Goal: Information Seeking & Learning: Learn about a topic

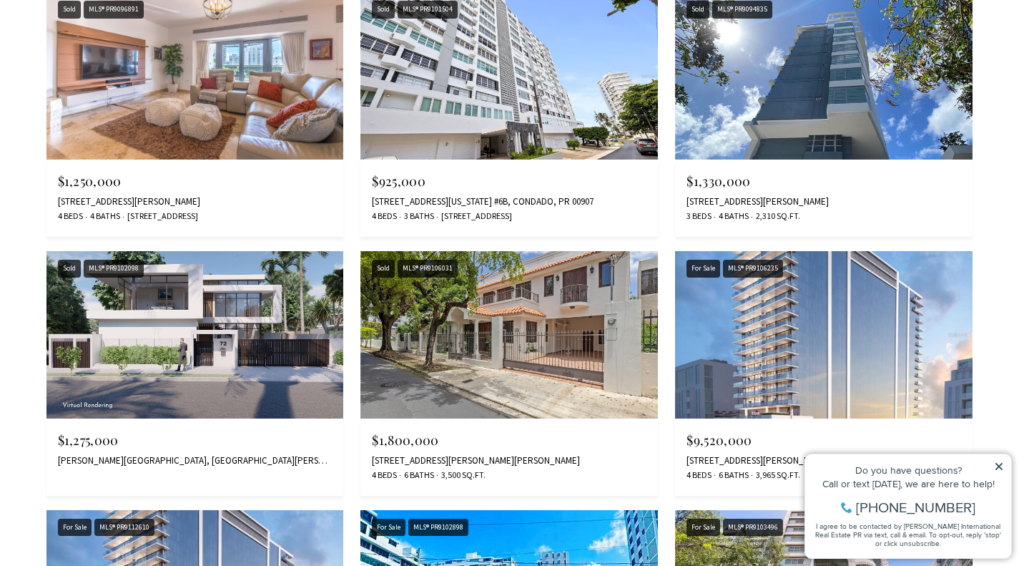
scroll to position [2339, 0]
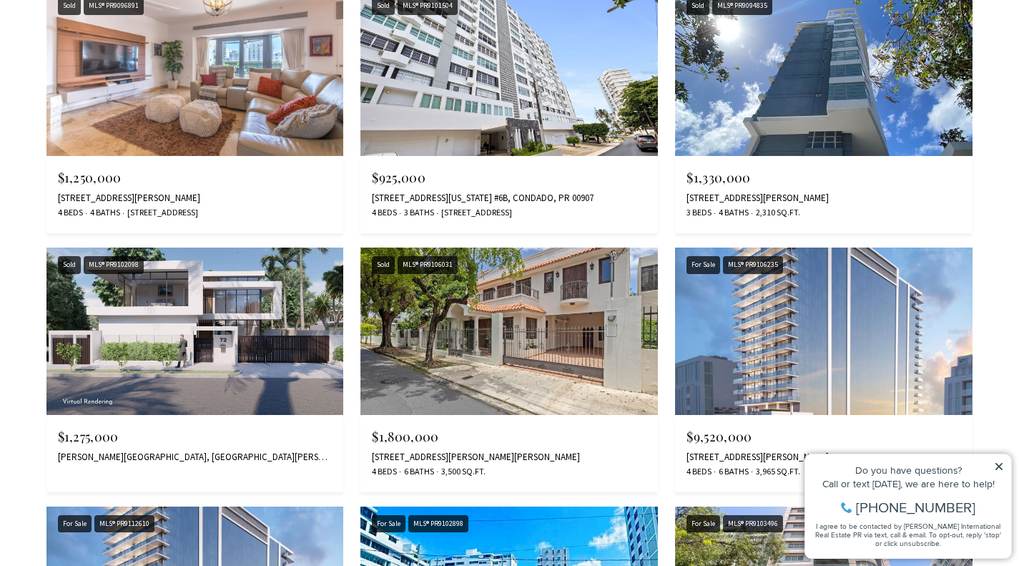
click at [115, 405] on img at bounding box center [195, 330] width 298 height 167
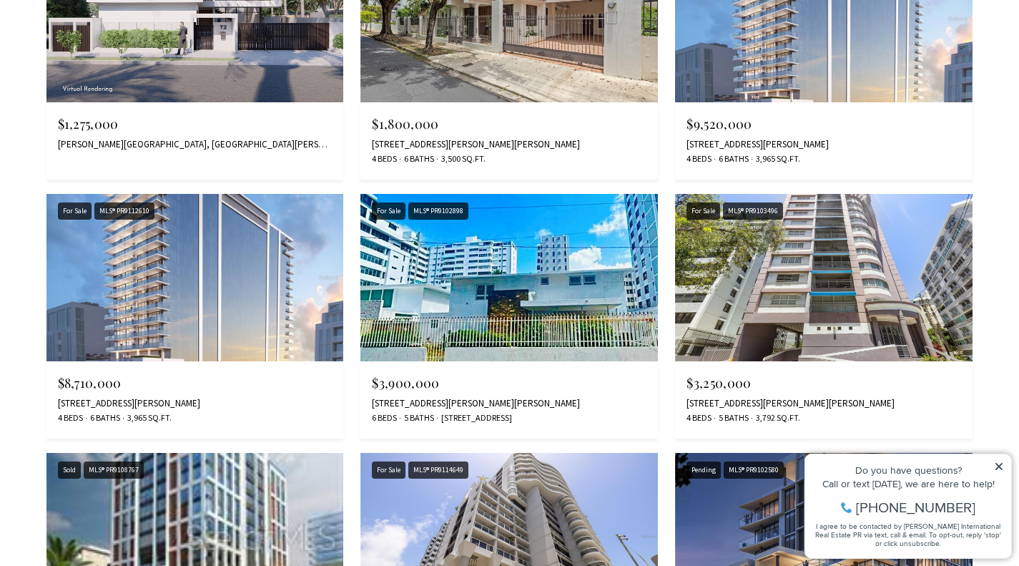
scroll to position [2652, 0]
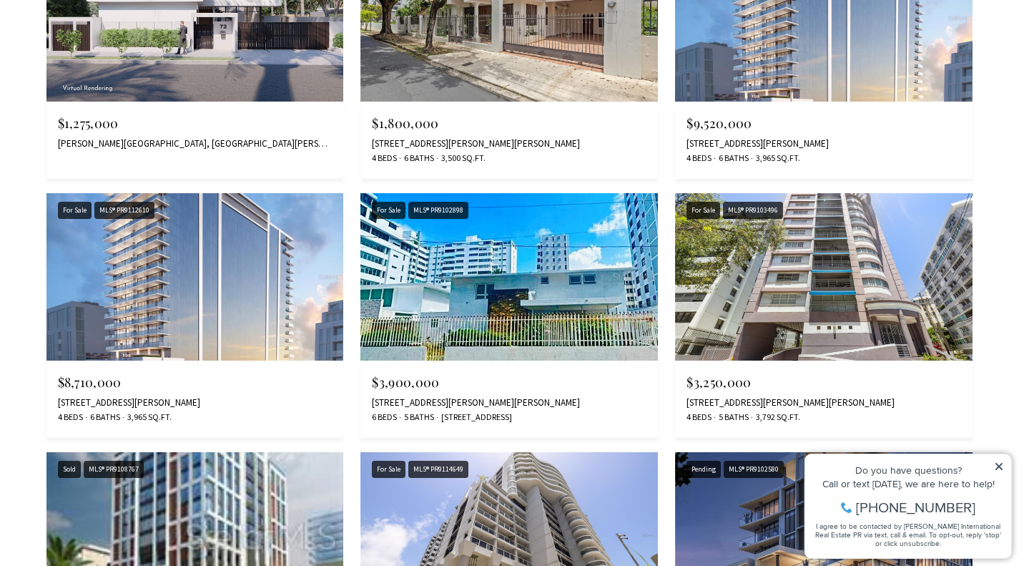
click at [835, 307] on img at bounding box center [824, 276] width 298 height 167
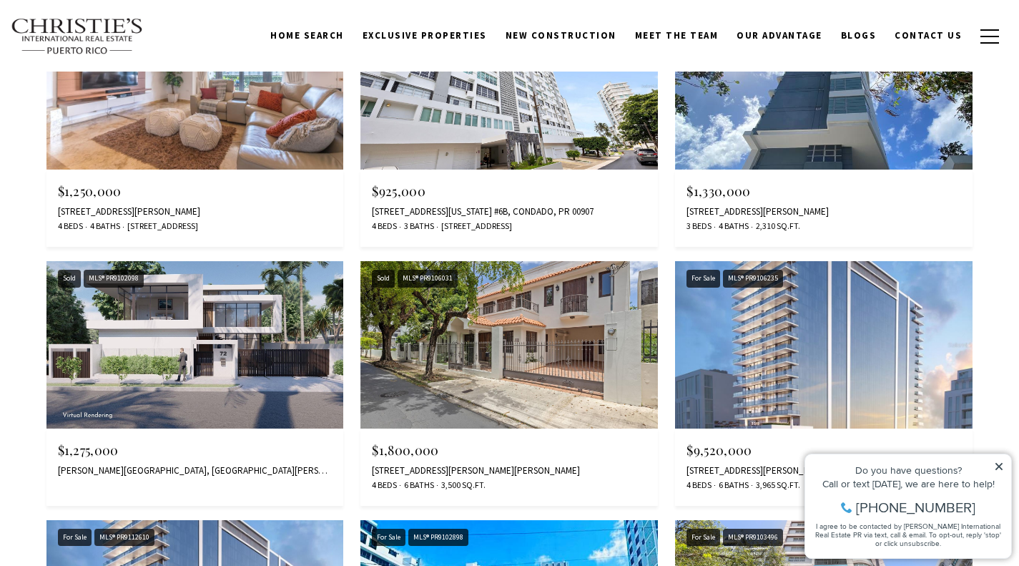
scroll to position [2324, 0]
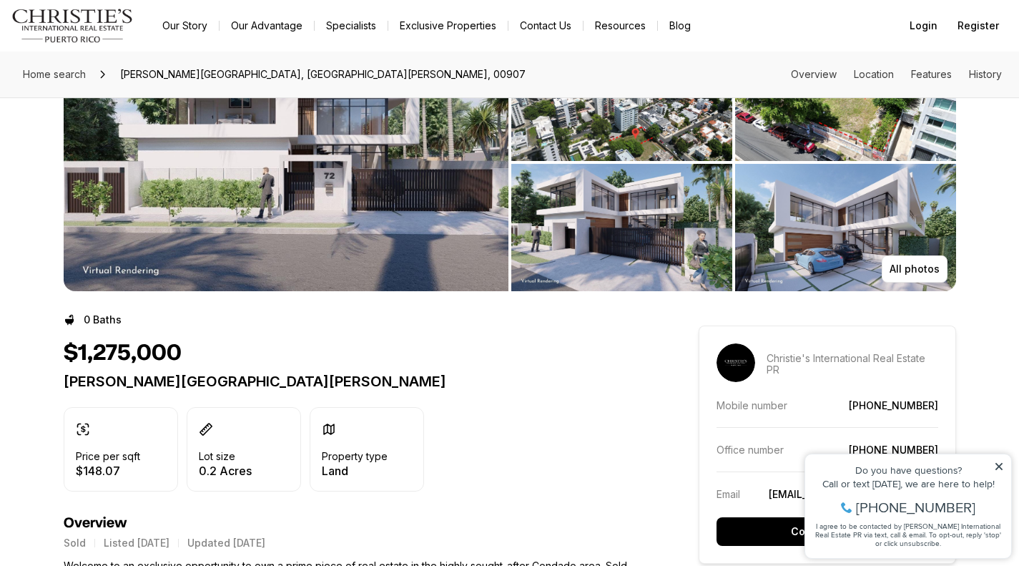
scroll to position [86, 0]
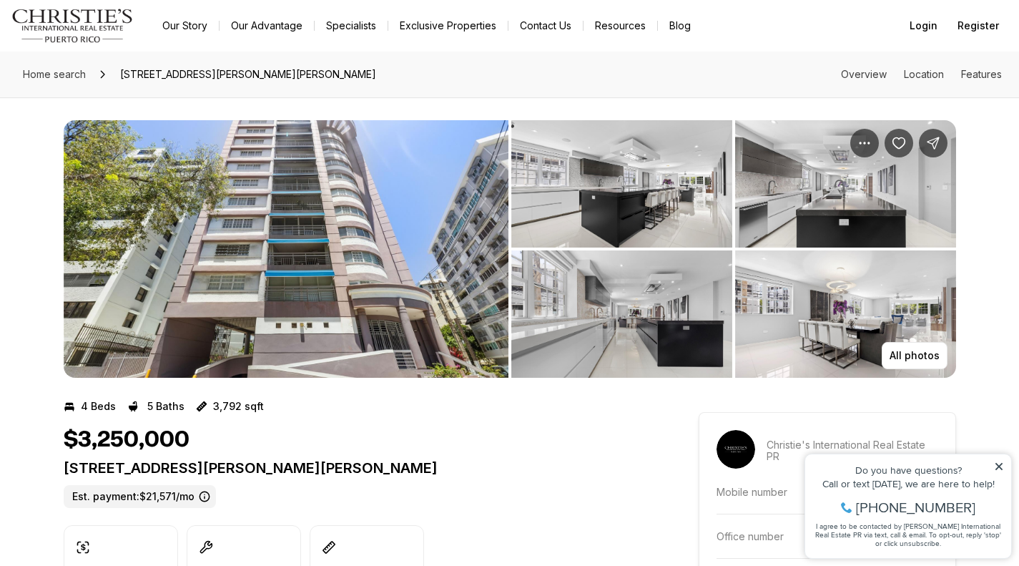
click at [655, 203] on img "View image gallery" at bounding box center [621, 183] width 221 height 127
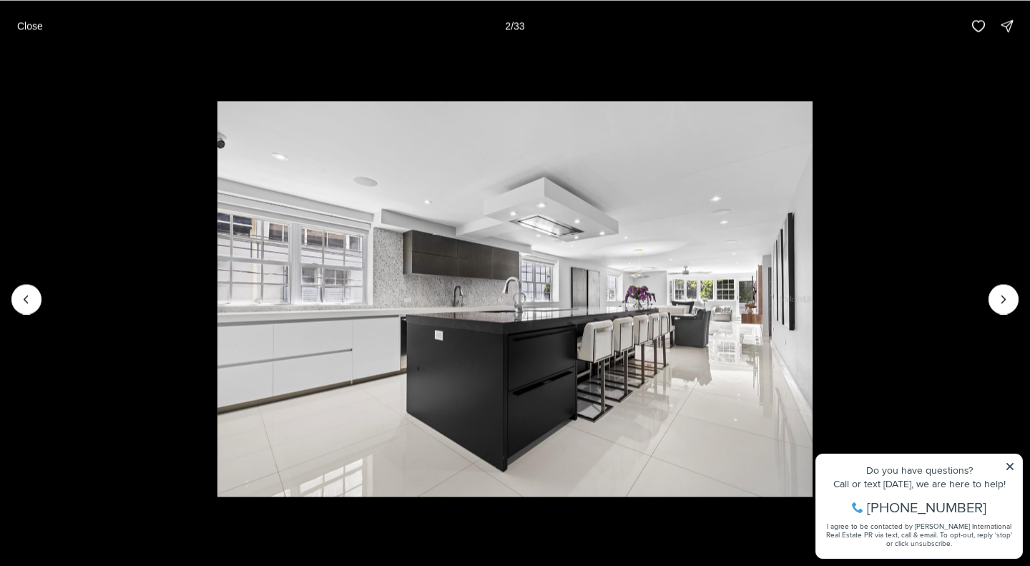
click at [1004, 294] on icon "Next slide" at bounding box center [1003, 299] width 14 height 14
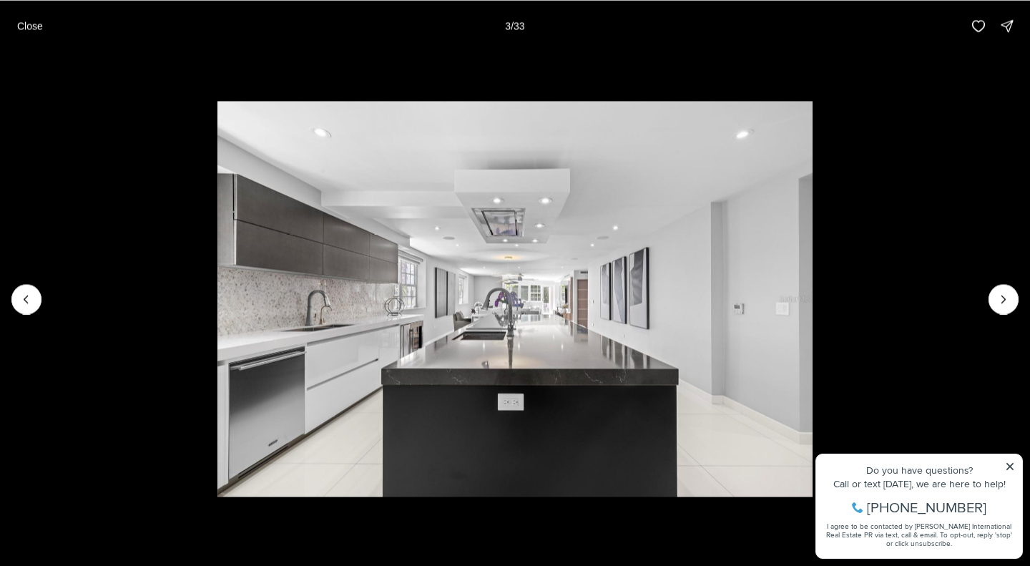
click at [1004, 294] on icon "Next slide" at bounding box center [1003, 299] width 14 height 14
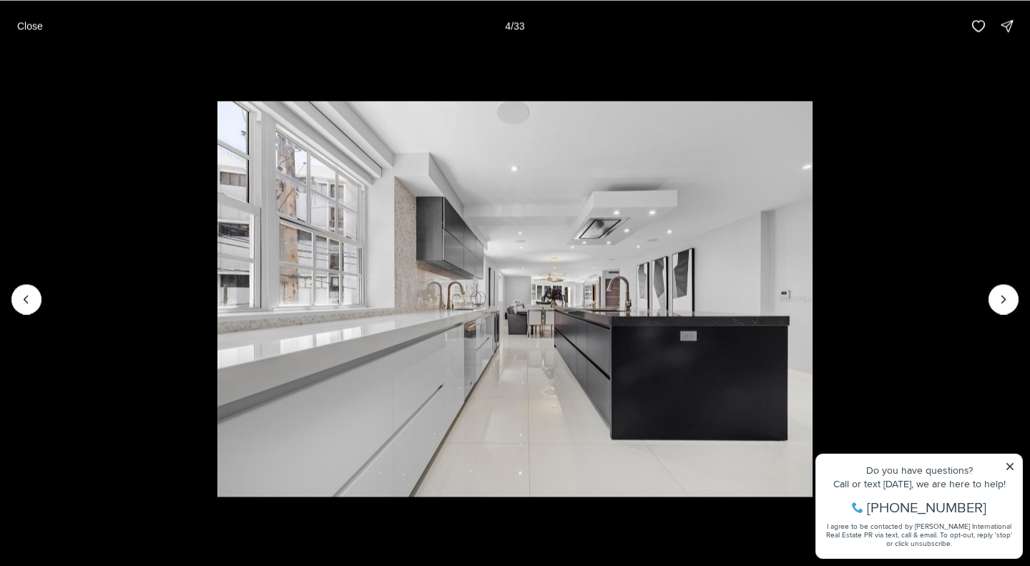
click at [1004, 294] on icon "Next slide" at bounding box center [1003, 299] width 14 height 14
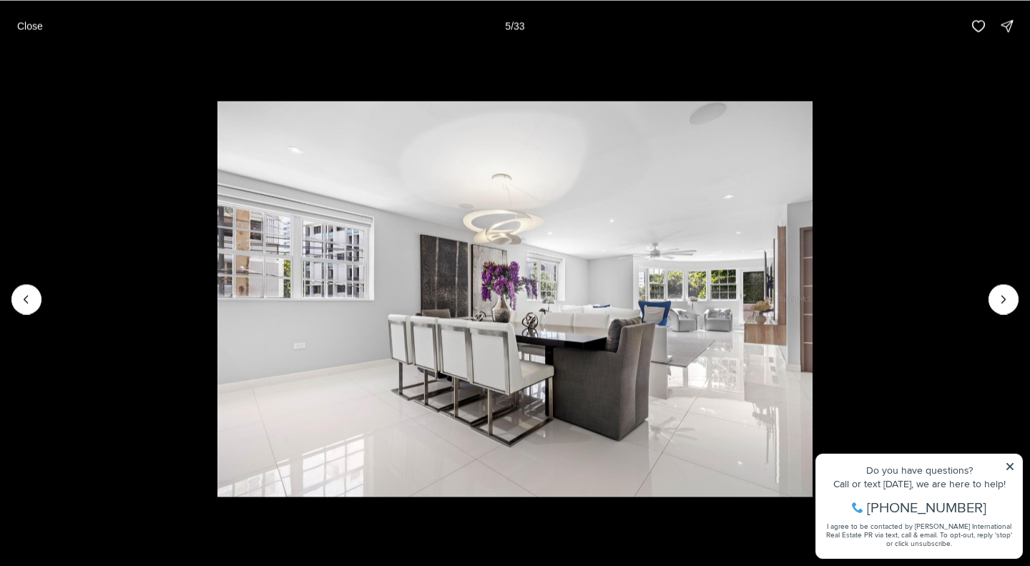
click at [1004, 294] on icon "Next slide" at bounding box center [1003, 299] width 14 height 14
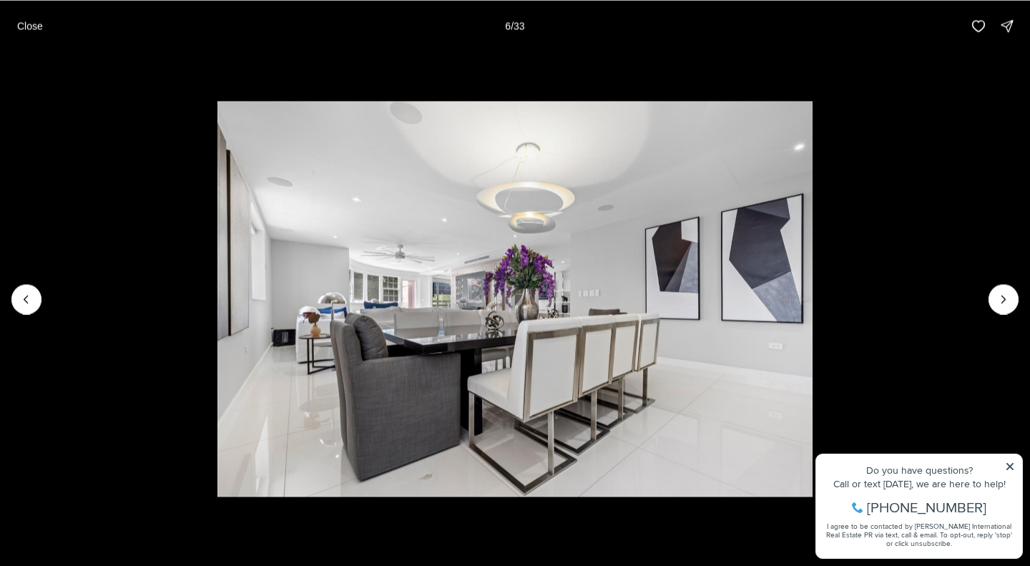
click at [1004, 294] on icon "Next slide" at bounding box center [1003, 299] width 14 height 14
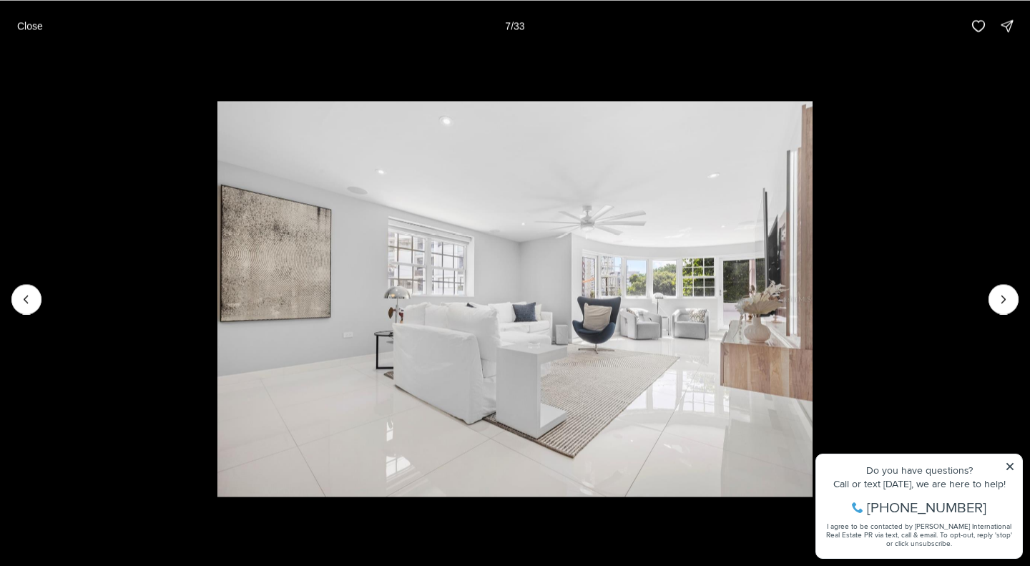
click at [1004, 294] on icon "Next slide" at bounding box center [1003, 299] width 14 height 14
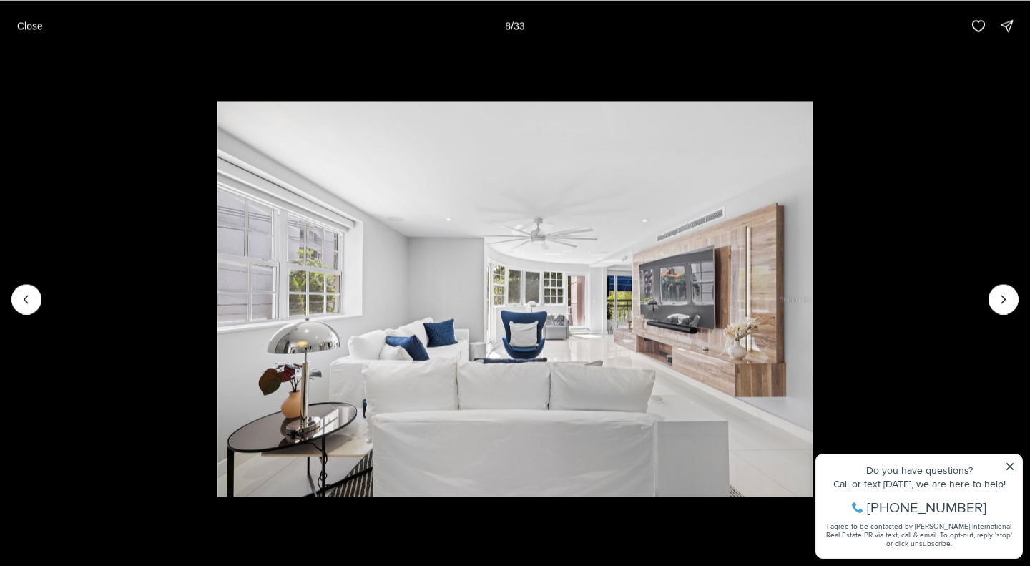
click at [1004, 294] on icon "Next slide" at bounding box center [1003, 299] width 14 height 14
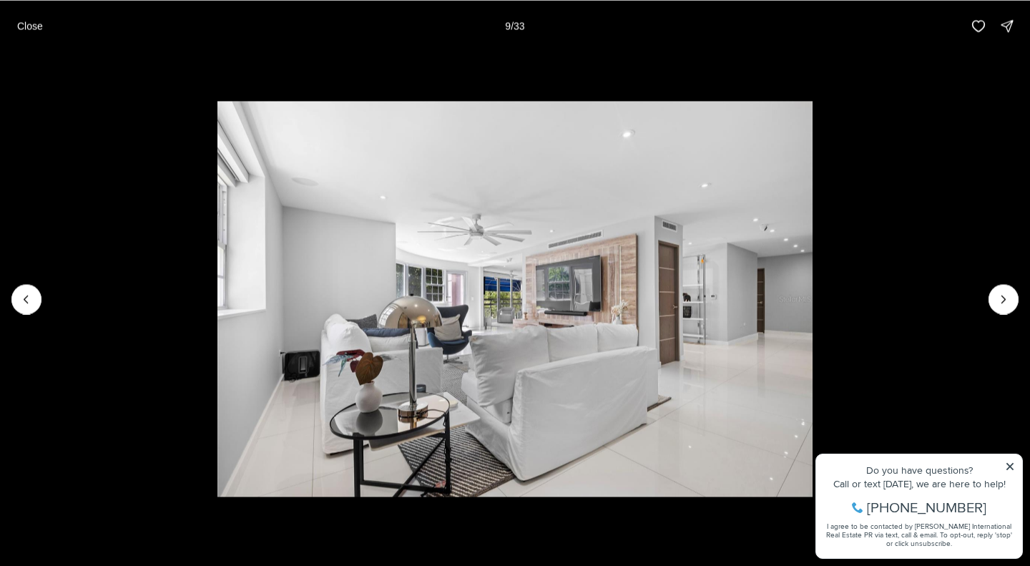
click at [1004, 294] on icon "Next slide" at bounding box center [1003, 299] width 14 height 14
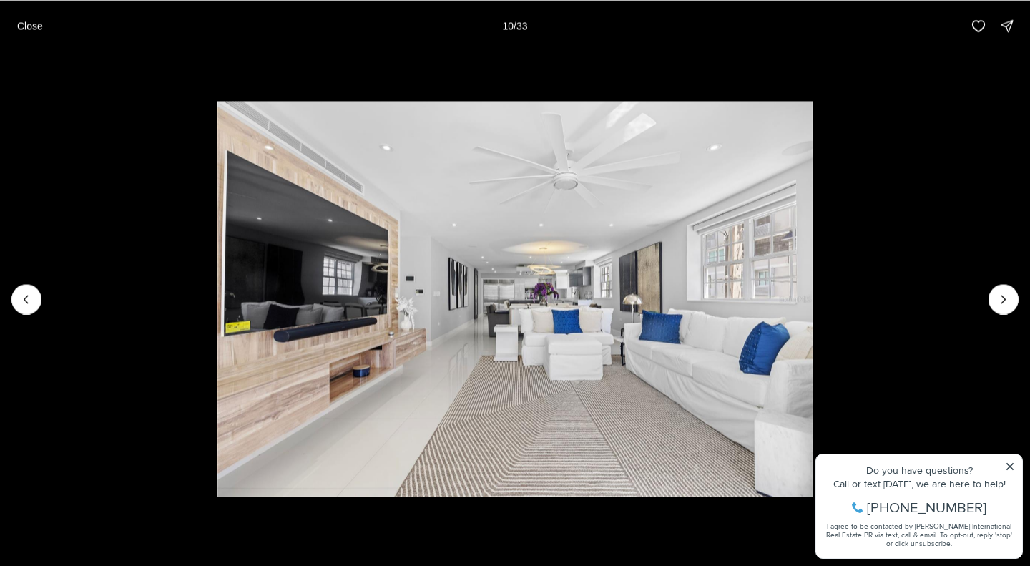
click at [1004, 294] on icon "Next slide" at bounding box center [1003, 299] width 14 height 14
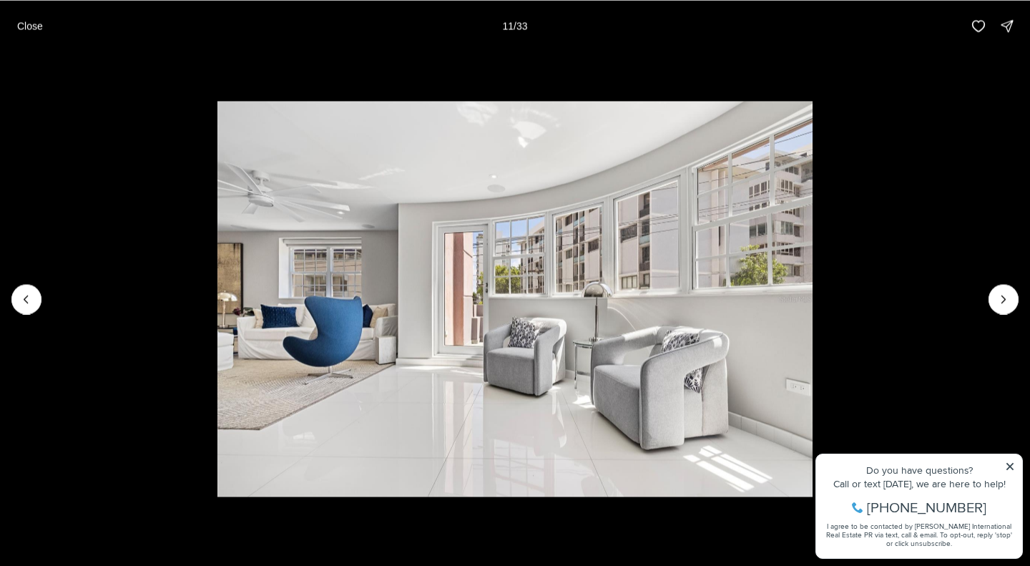
click at [1004, 294] on icon "Next slide" at bounding box center [1003, 299] width 14 height 14
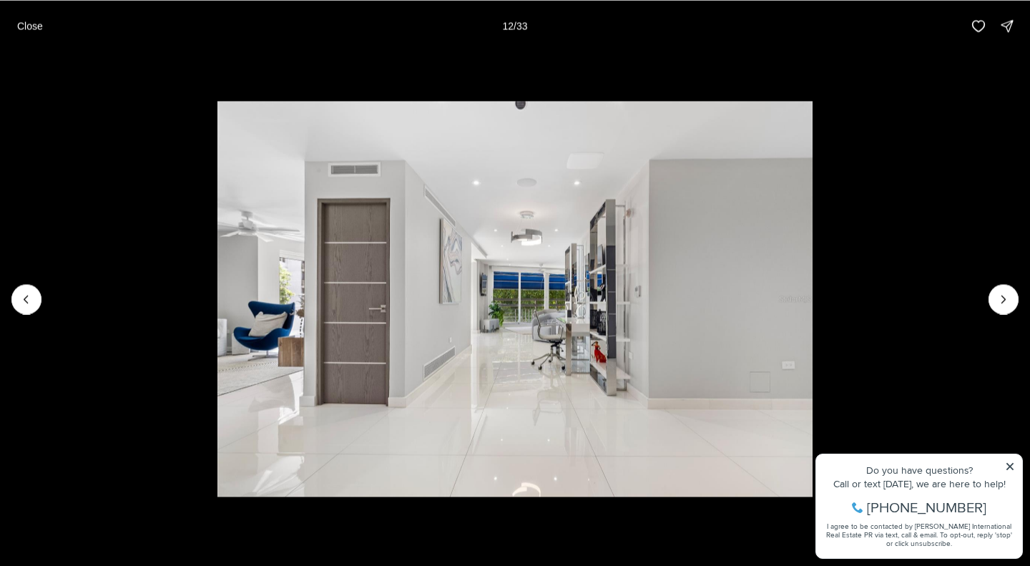
click at [1004, 294] on icon "Next slide" at bounding box center [1003, 299] width 14 height 14
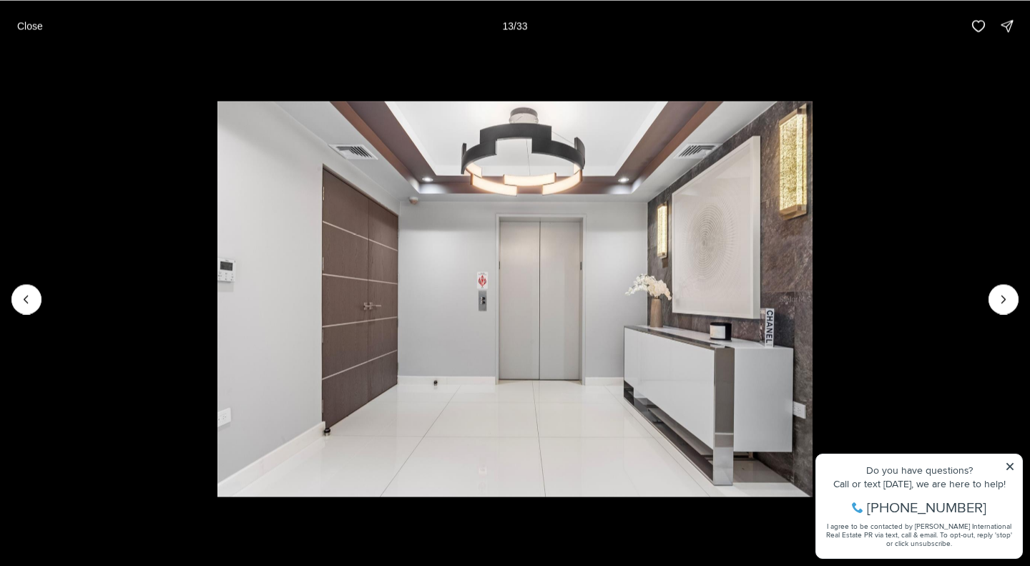
click at [1004, 294] on icon "Next slide" at bounding box center [1003, 299] width 14 height 14
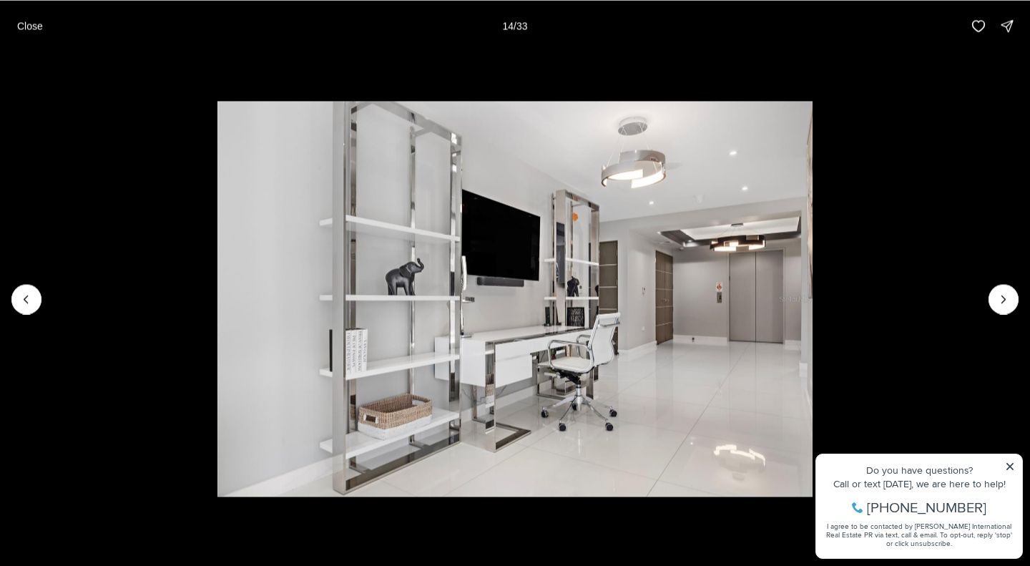
click at [1004, 294] on icon "Next slide" at bounding box center [1003, 299] width 14 height 14
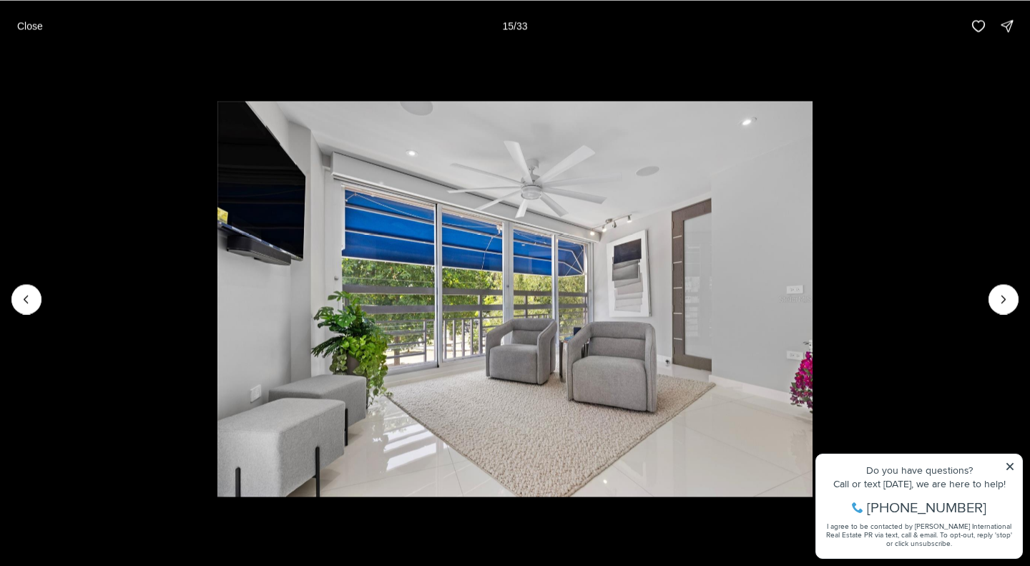
click at [1004, 294] on icon "Next slide" at bounding box center [1003, 299] width 14 height 14
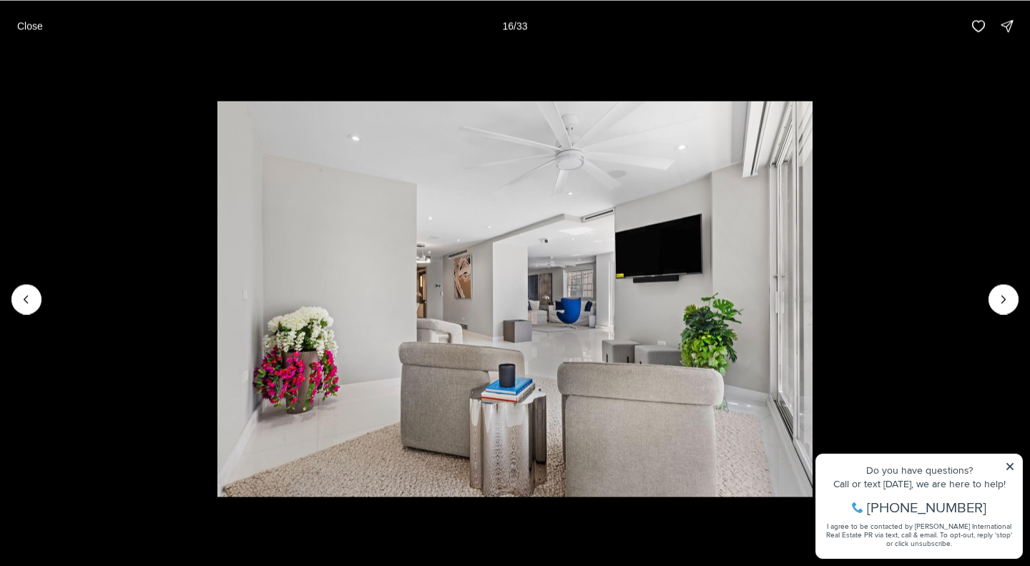
click at [1004, 294] on icon "Next slide" at bounding box center [1003, 299] width 14 height 14
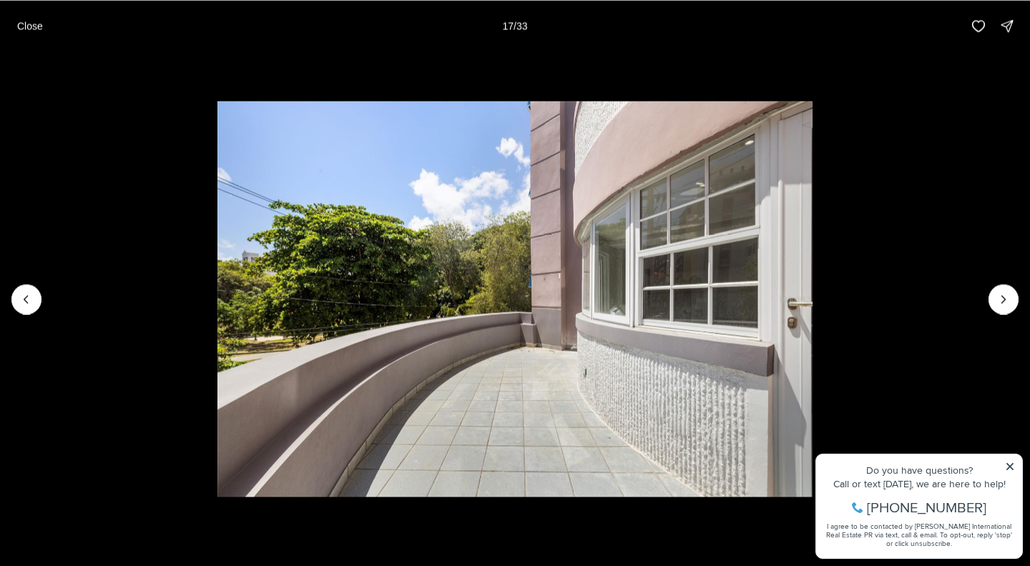
click at [1004, 294] on icon "Next slide" at bounding box center [1003, 299] width 14 height 14
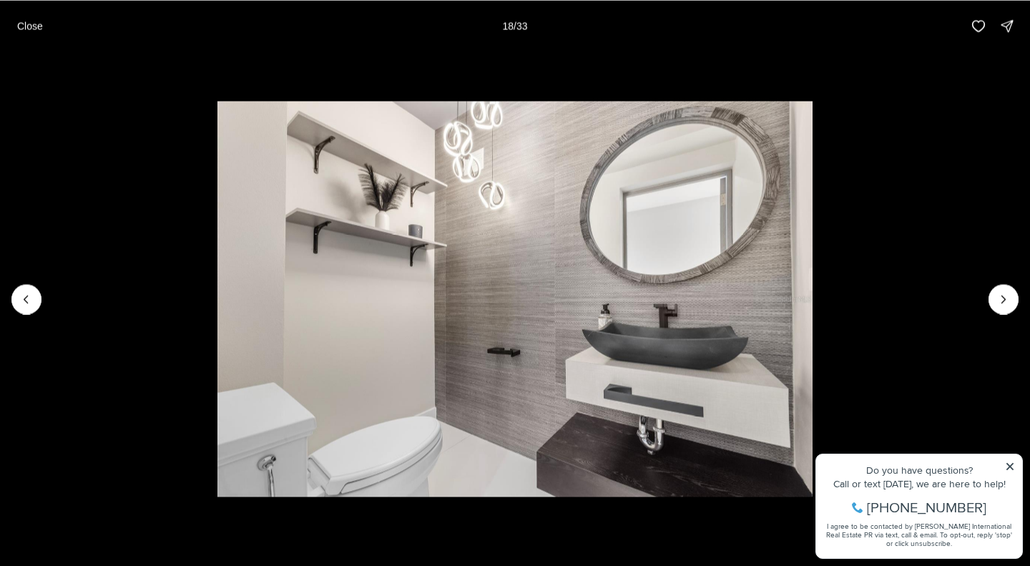
click at [1004, 294] on icon "Next slide" at bounding box center [1003, 299] width 14 height 14
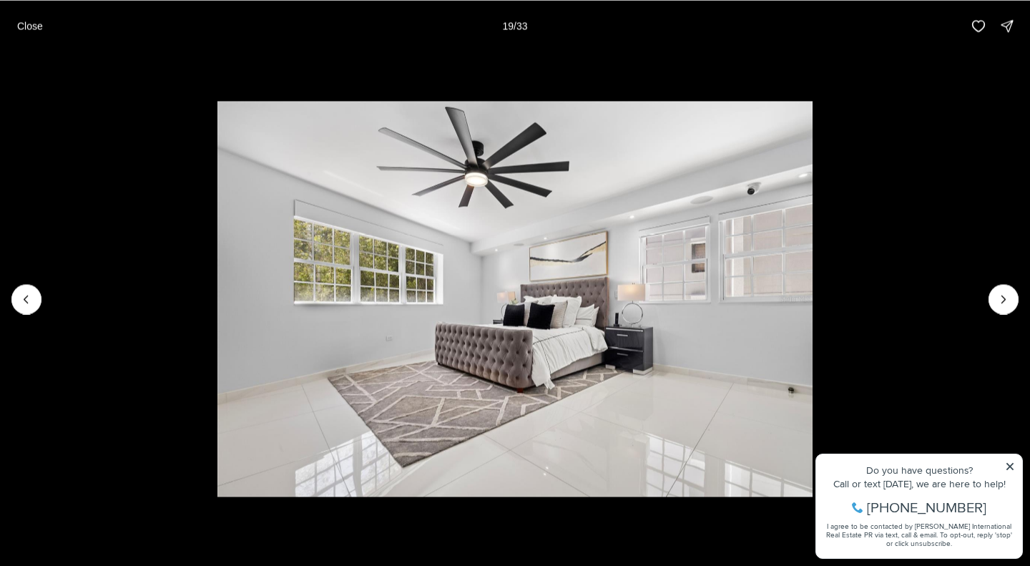
click at [1004, 294] on icon "Next slide" at bounding box center [1003, 299] width 14 height 14
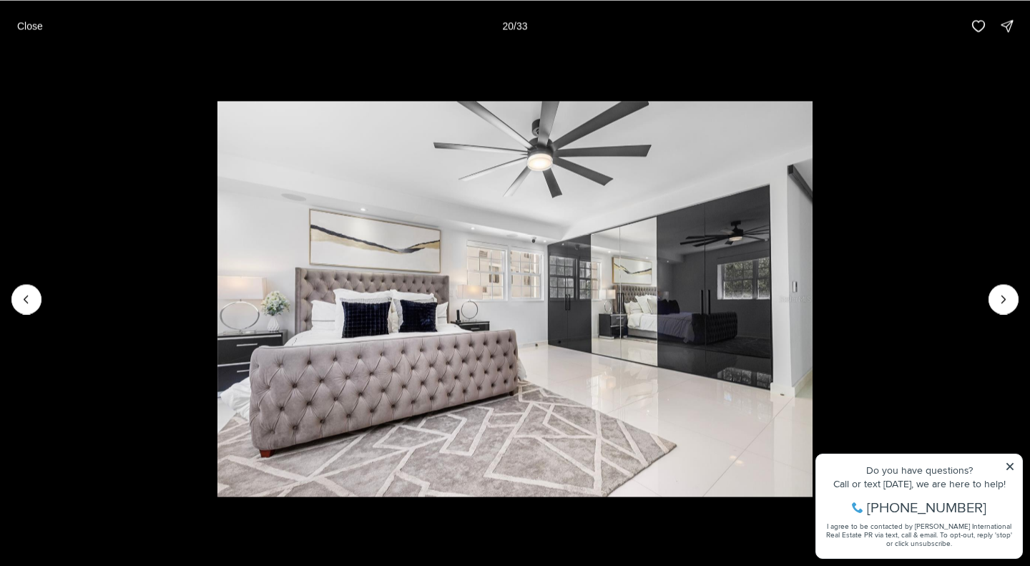
click at [36, 24] on p "Close" at bounding box center [30, 25] width 26 height 11
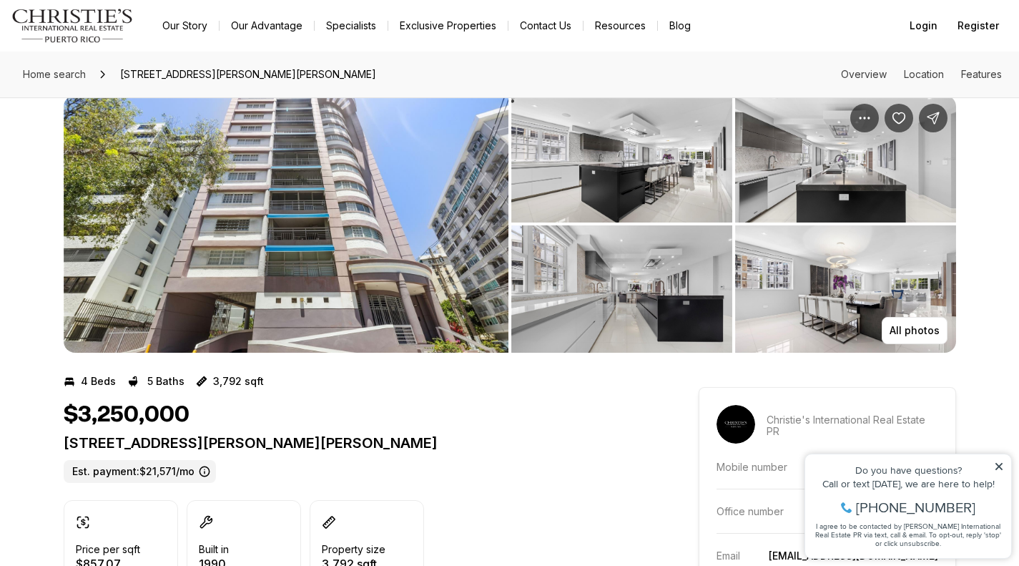
scroll to position [27, 0]
